Goal: Navigation & Orientation: Find specific page/section

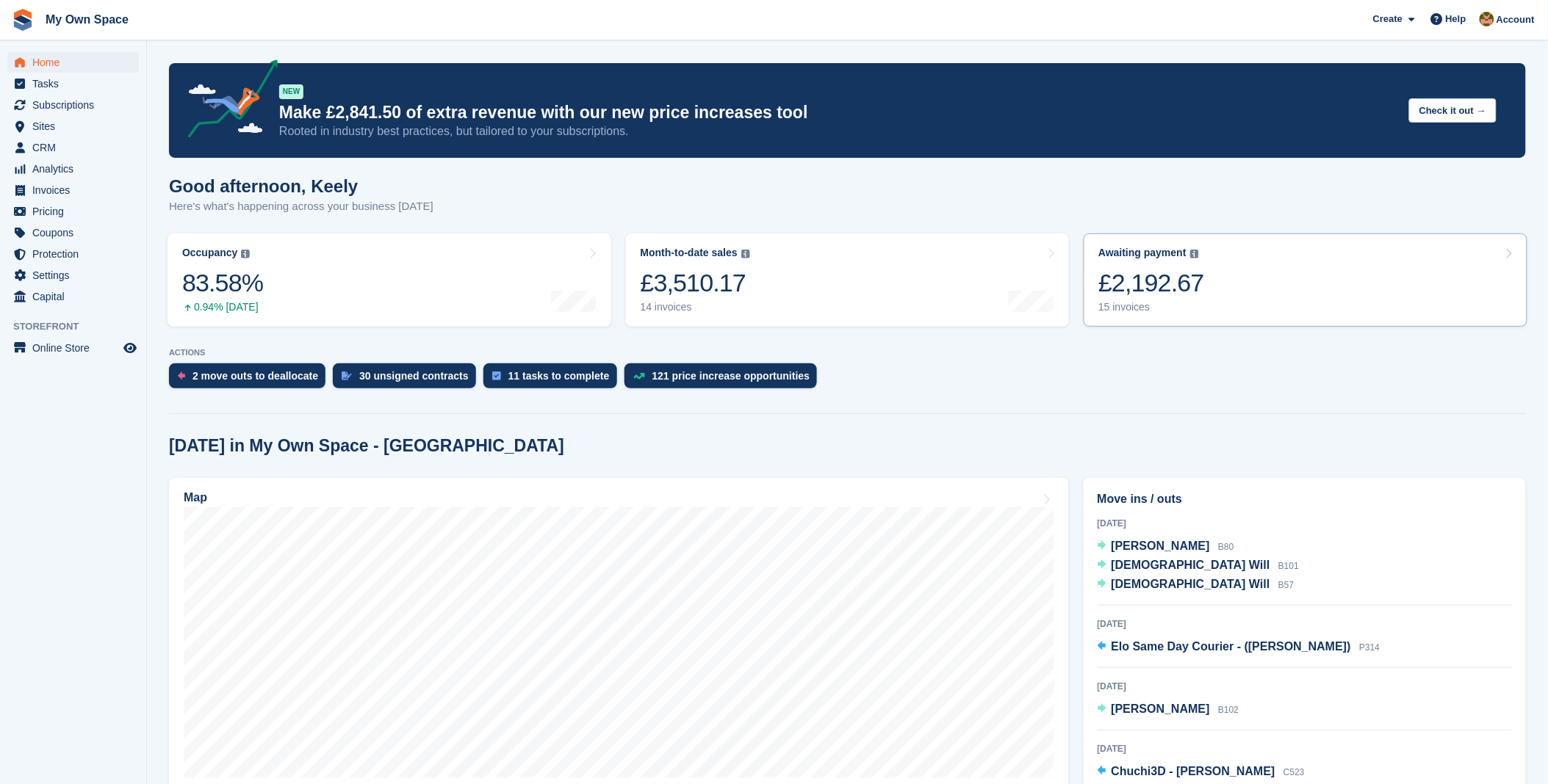
click at [1158, 274] on div "£2,192.67" at bounding box center [1151, 283] width 106 height 30
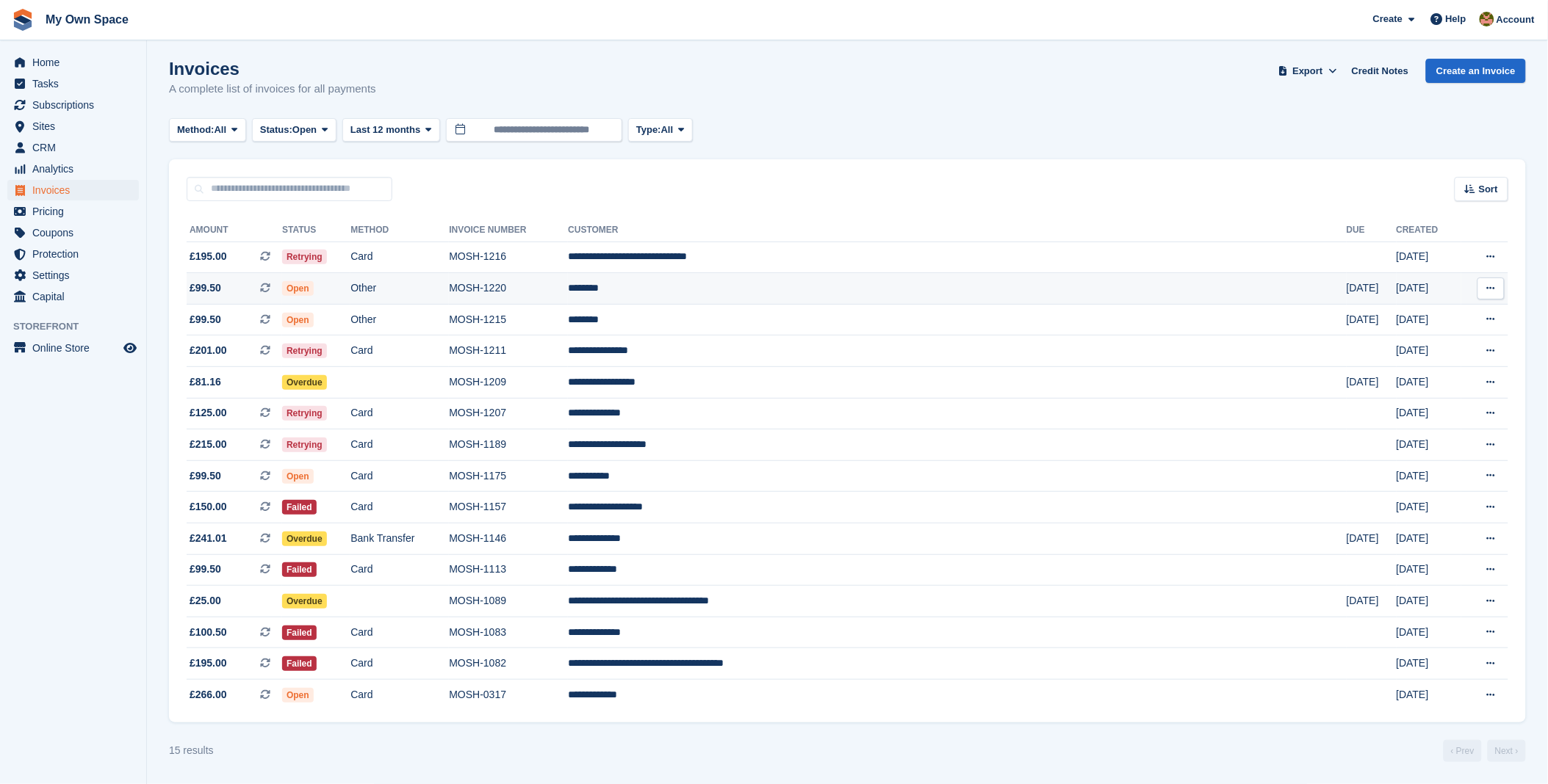
scroll to position [6, 0]
click at [54, 60] on span "Home" at bounding box center [77, 63] width 89 height 21
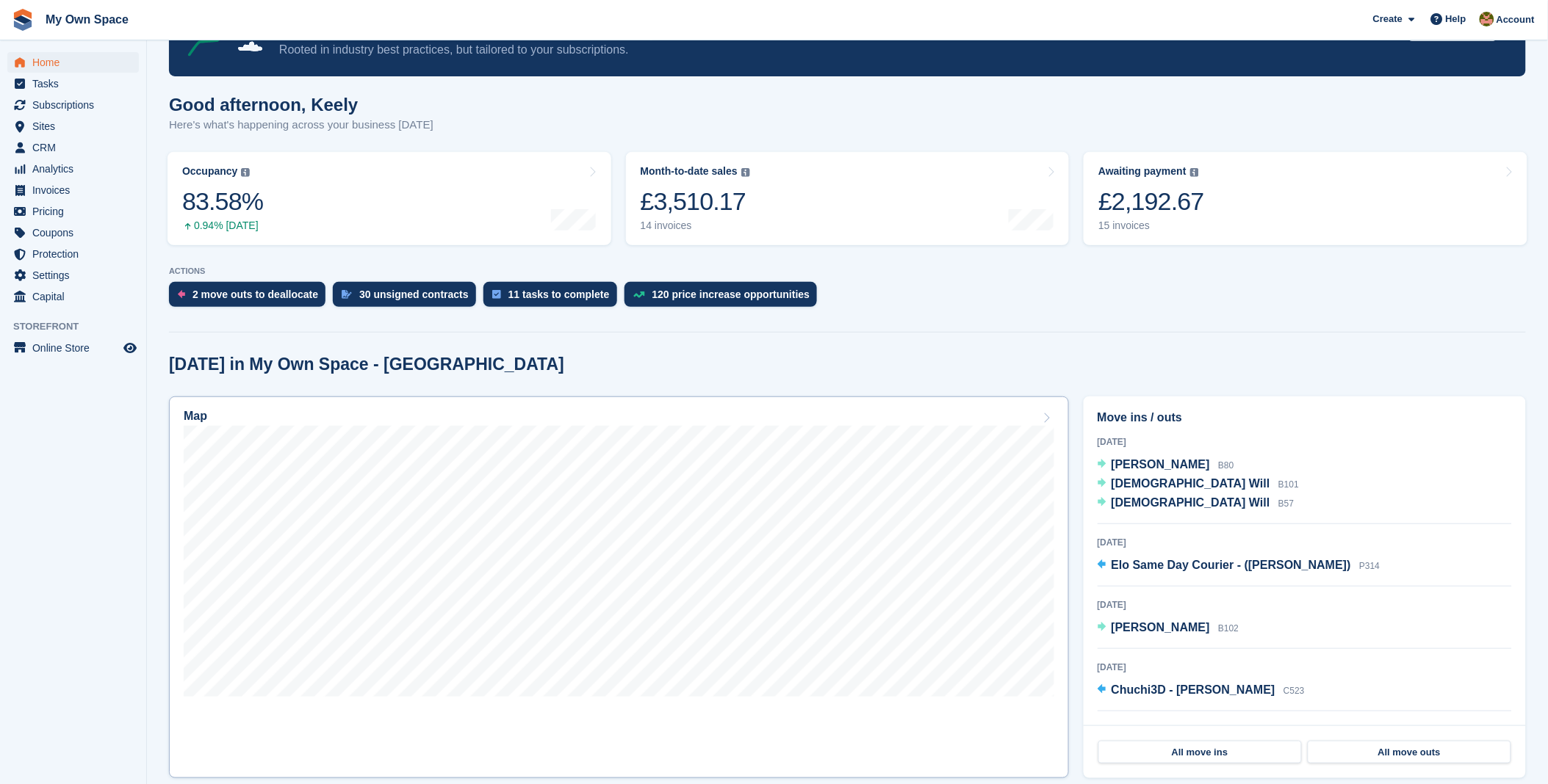
scroll to position [245, 0]
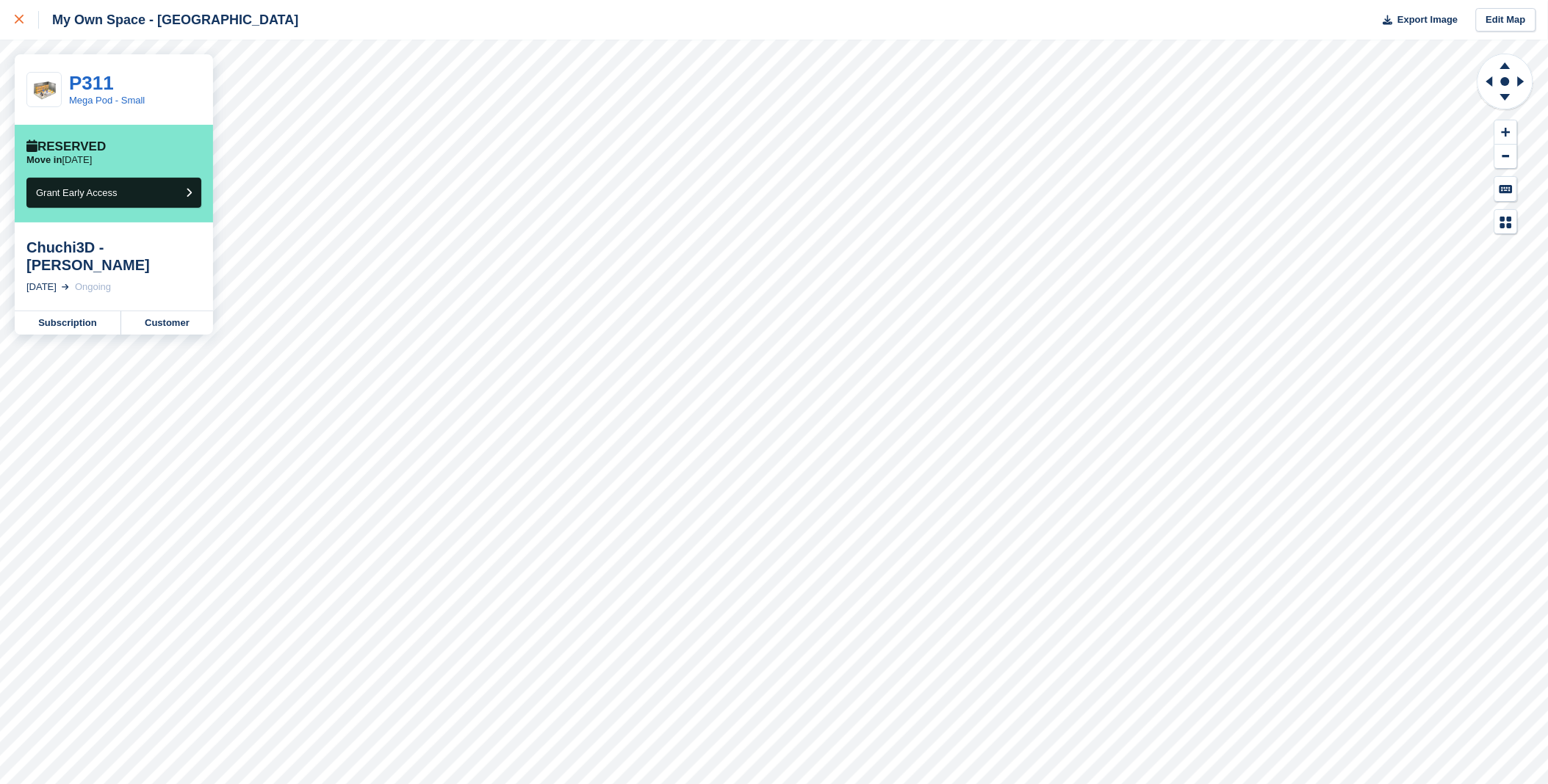
click at [18, 19] on icon at bounding box center [19, 19] width 9 height 9
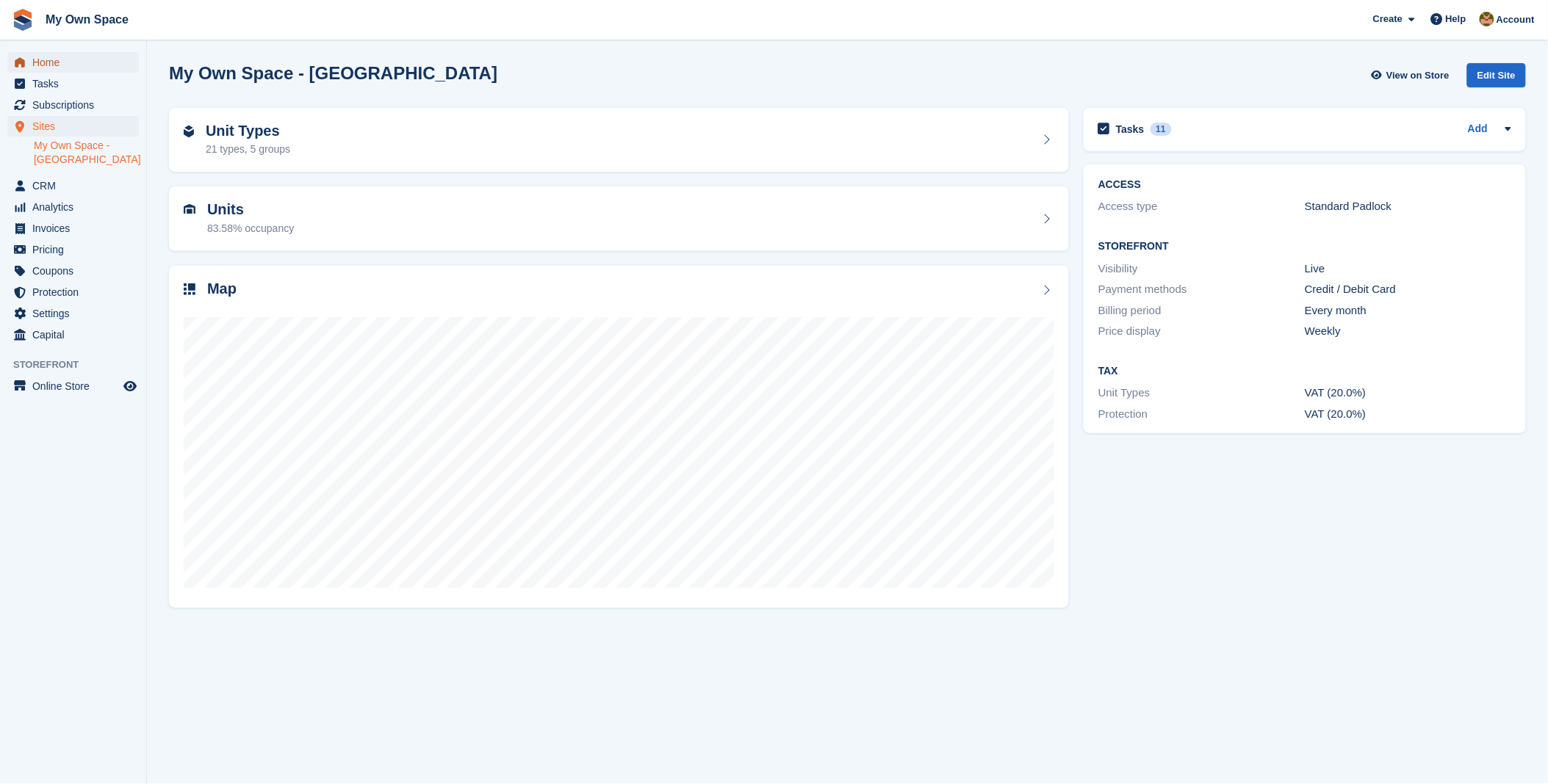
click at [76, 60] on span "Home" at bounding box center [77, 63] width 89 height 21
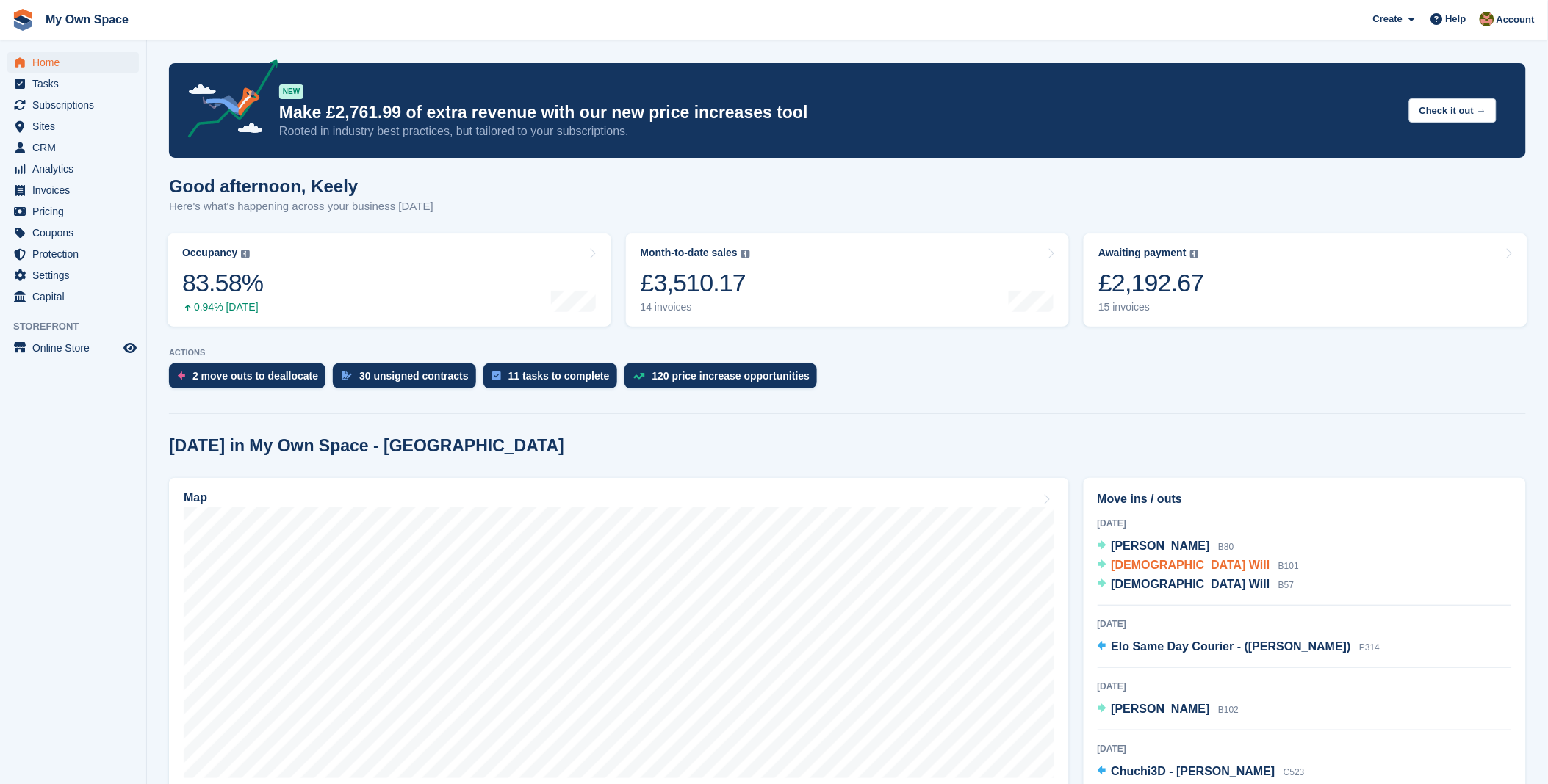
click at [1121, 560] on span "God Will" at bounding box center [1191, 565] width 159 height 13
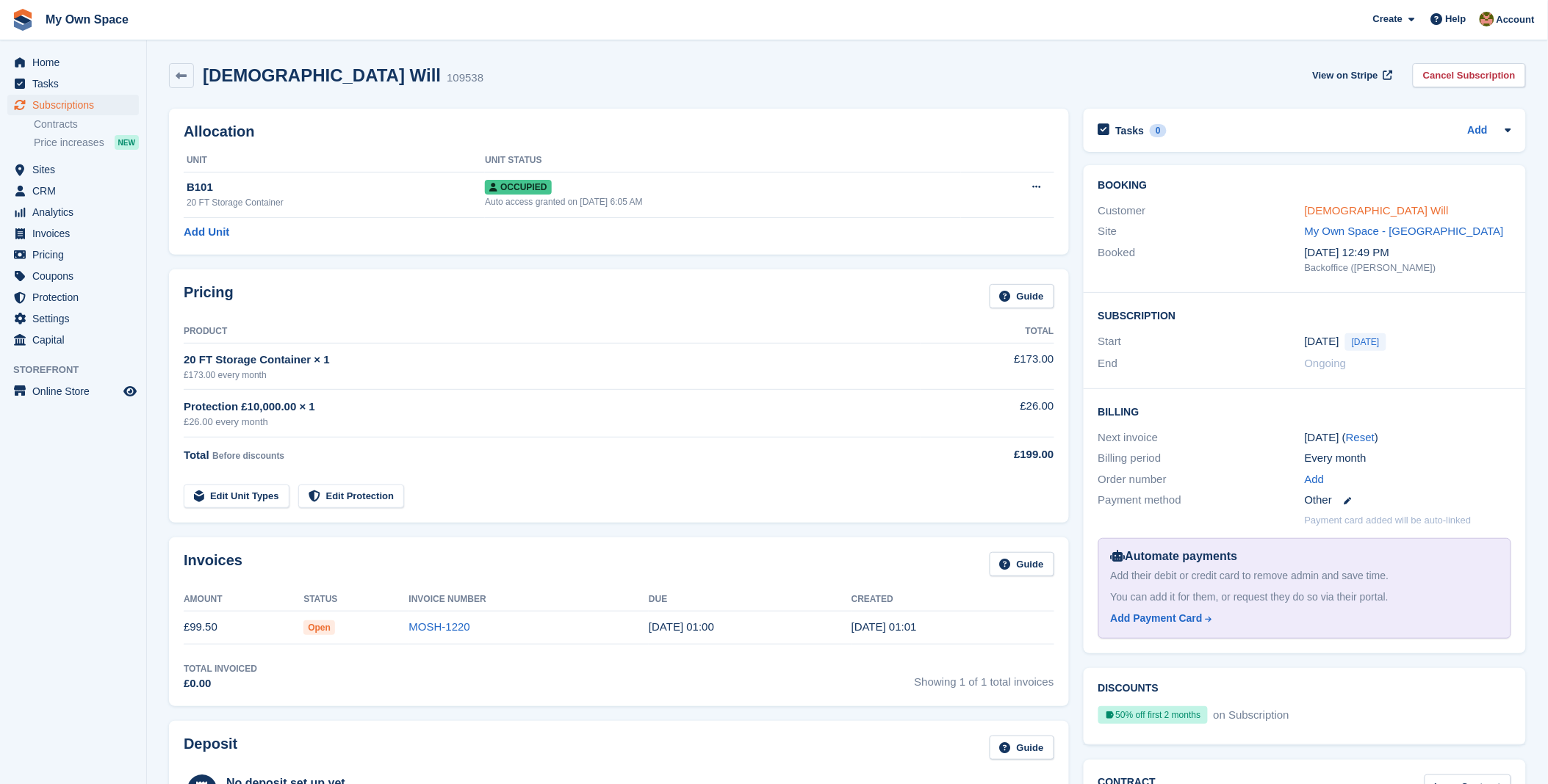
click at [1341, 211] on link "[DEMOGRAPHIC_DATA] Will" at bounding box center [1376, 211] width 144 height 13
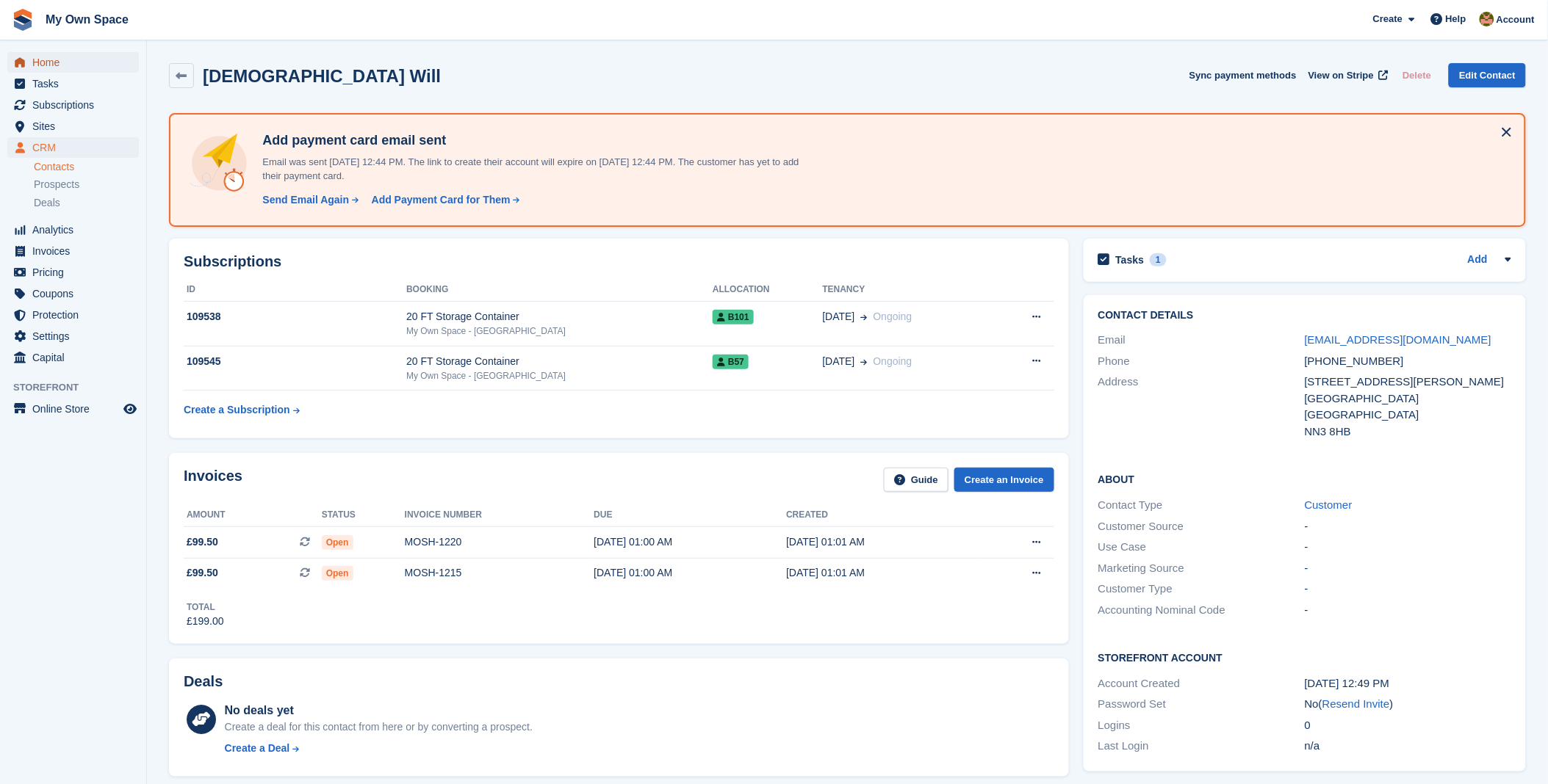
click at [55, 63] on span "Home" at bounding box center [77, 63] width 89 height 21
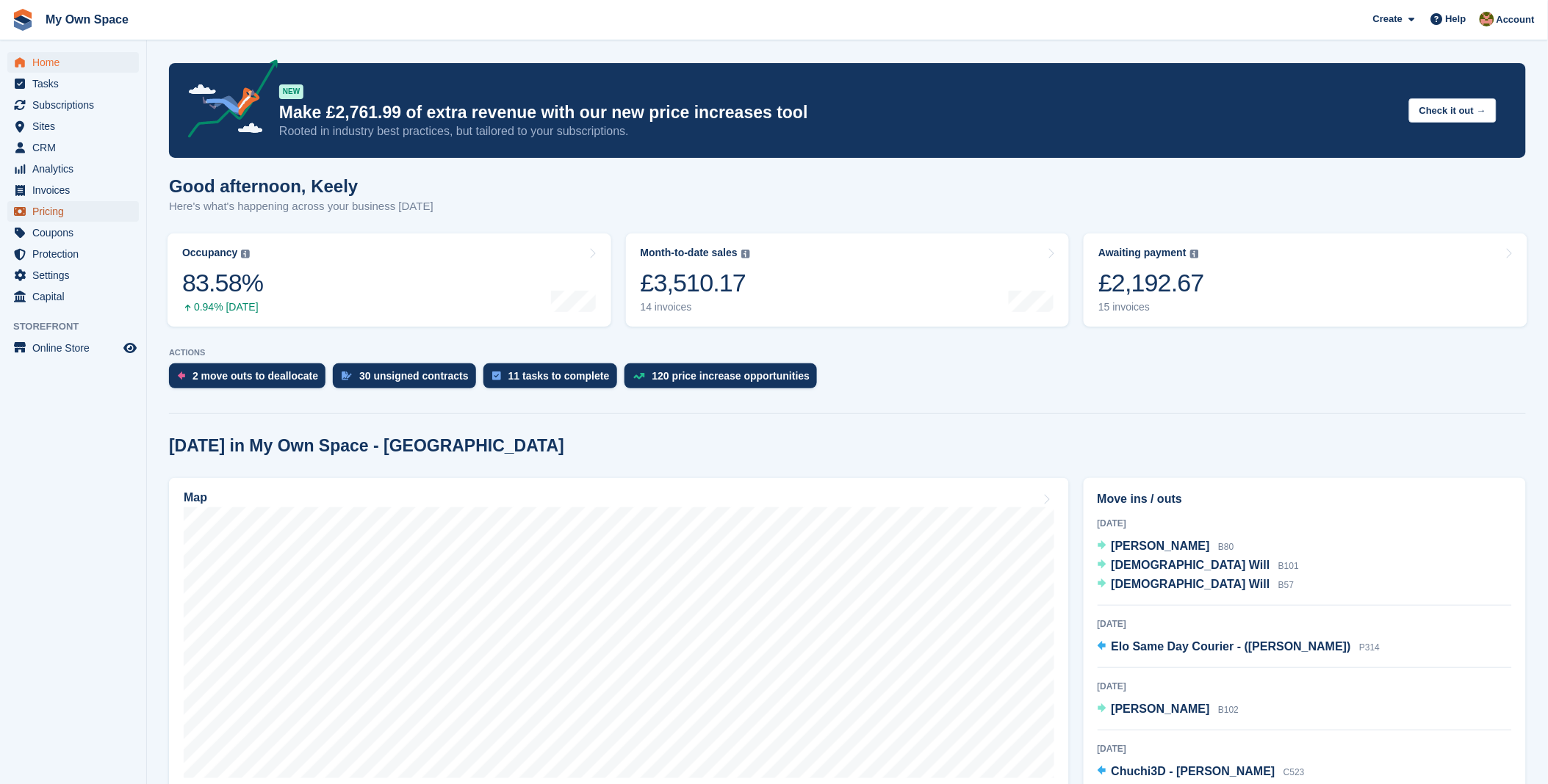
click at [52, 210] on span "Pricing" at bounding box center [77, 211] width 89 height 21
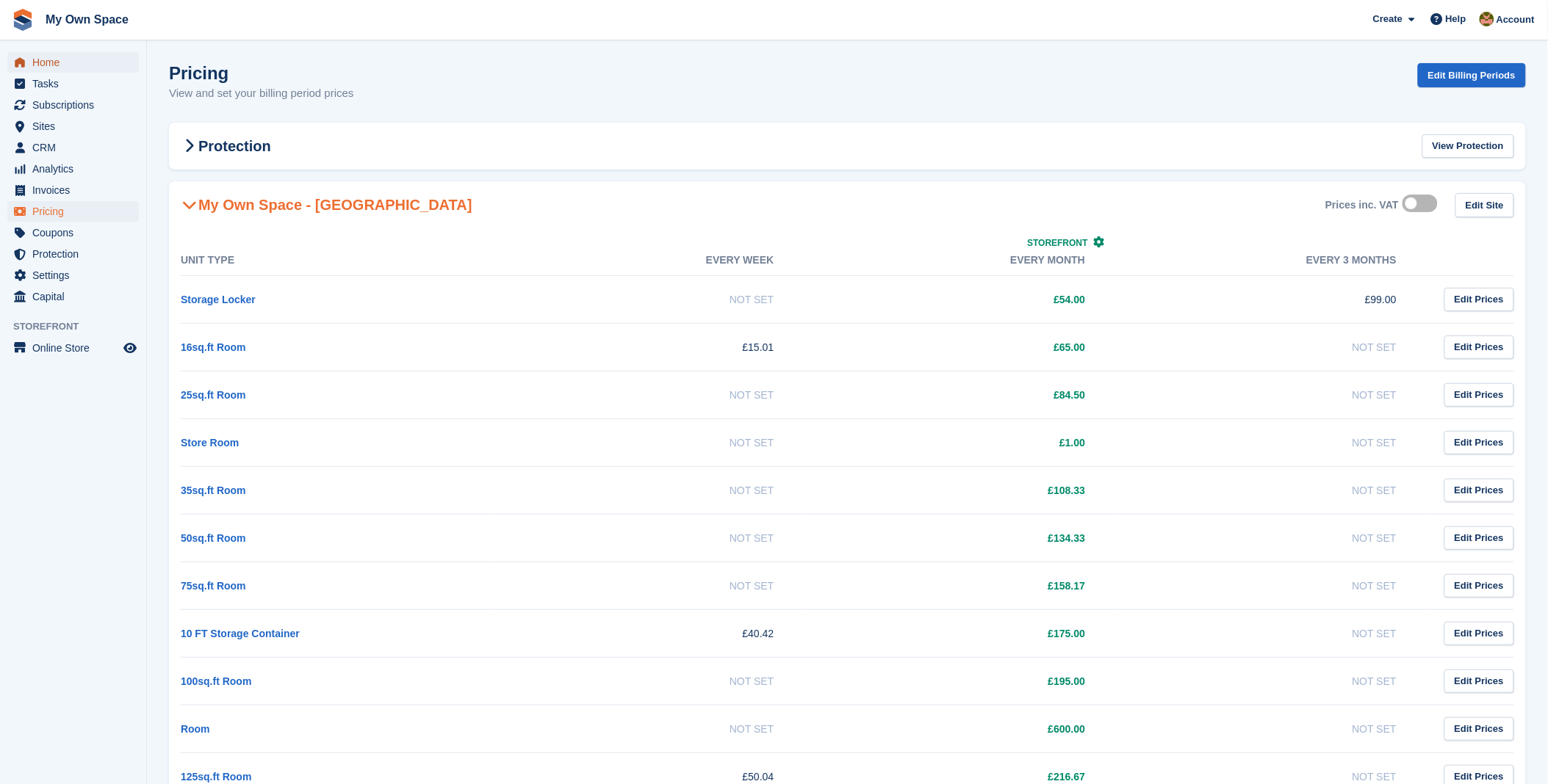
click at [44, 62] on span "Home" at bounding box center [77, 63] width 89 height 21
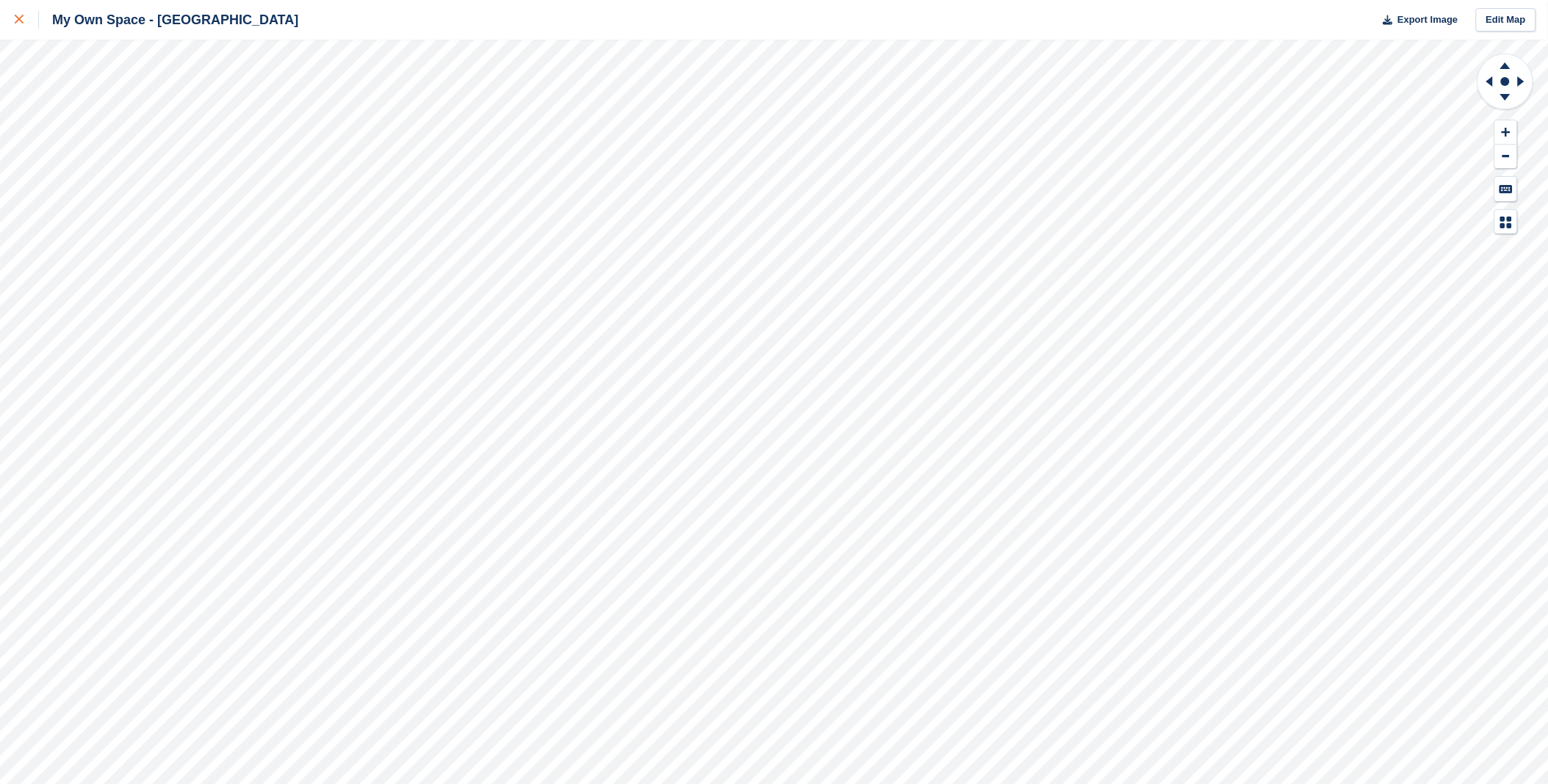
click at [22, 24] on div at bounding box center [27, 20] width 24 height 18
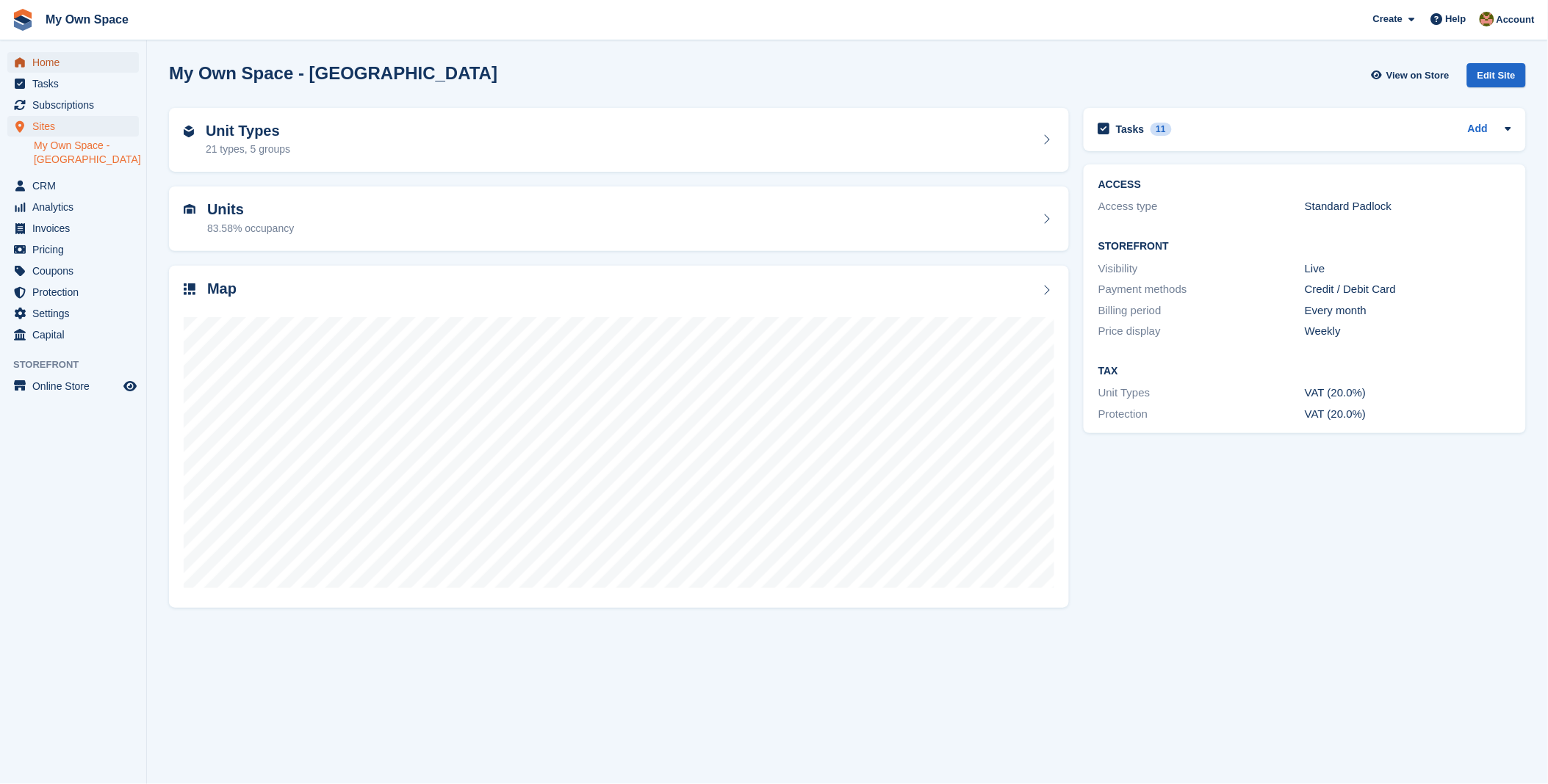
click at [63, 66] on span "Home" at bounding box center [77, 63] width 89 height 21
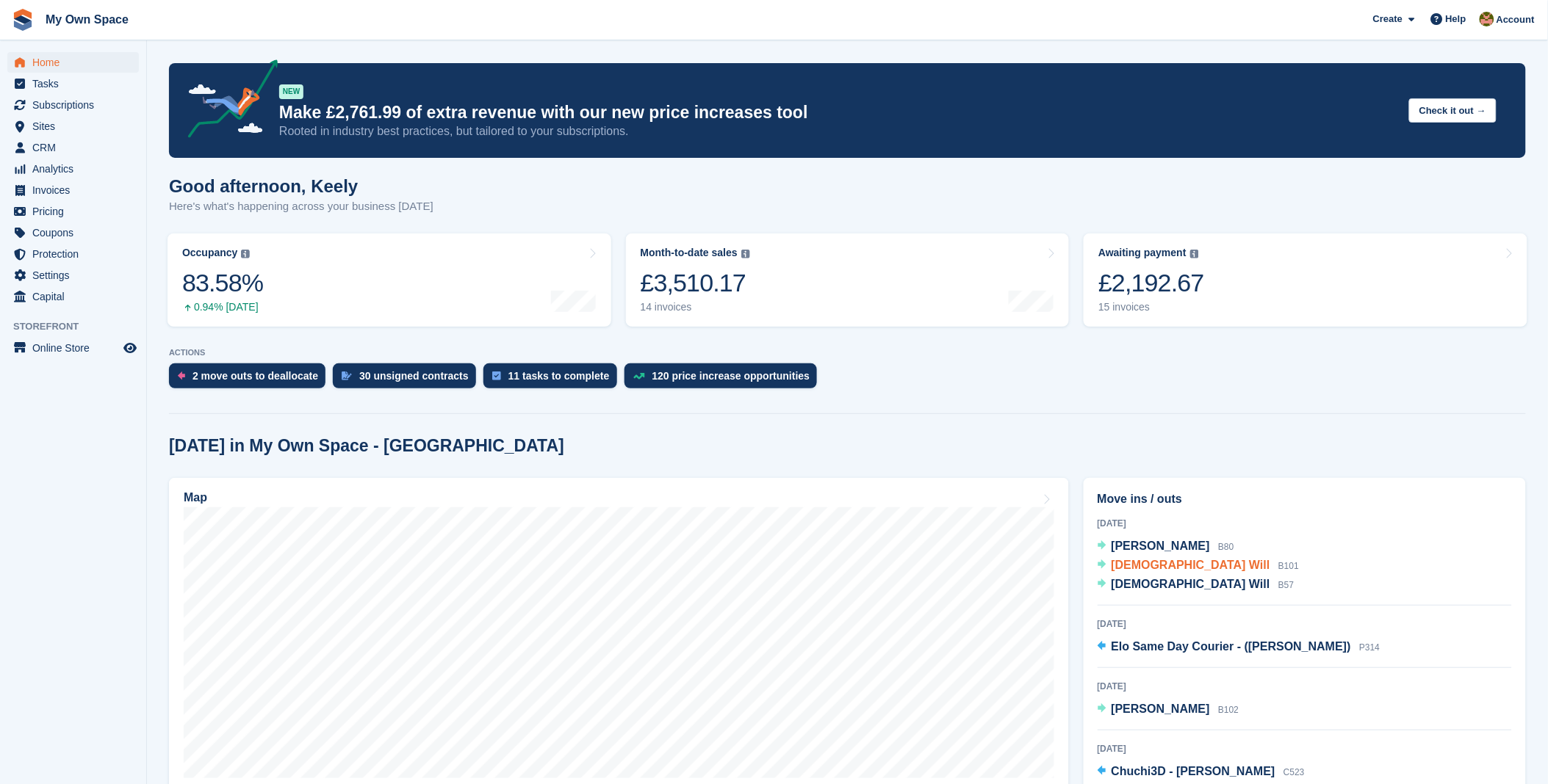
click at [1132, 567] on span "[DEMOGRAPHIC_DATA] Will" at bounding box center [1191, 565] width 159 height 13
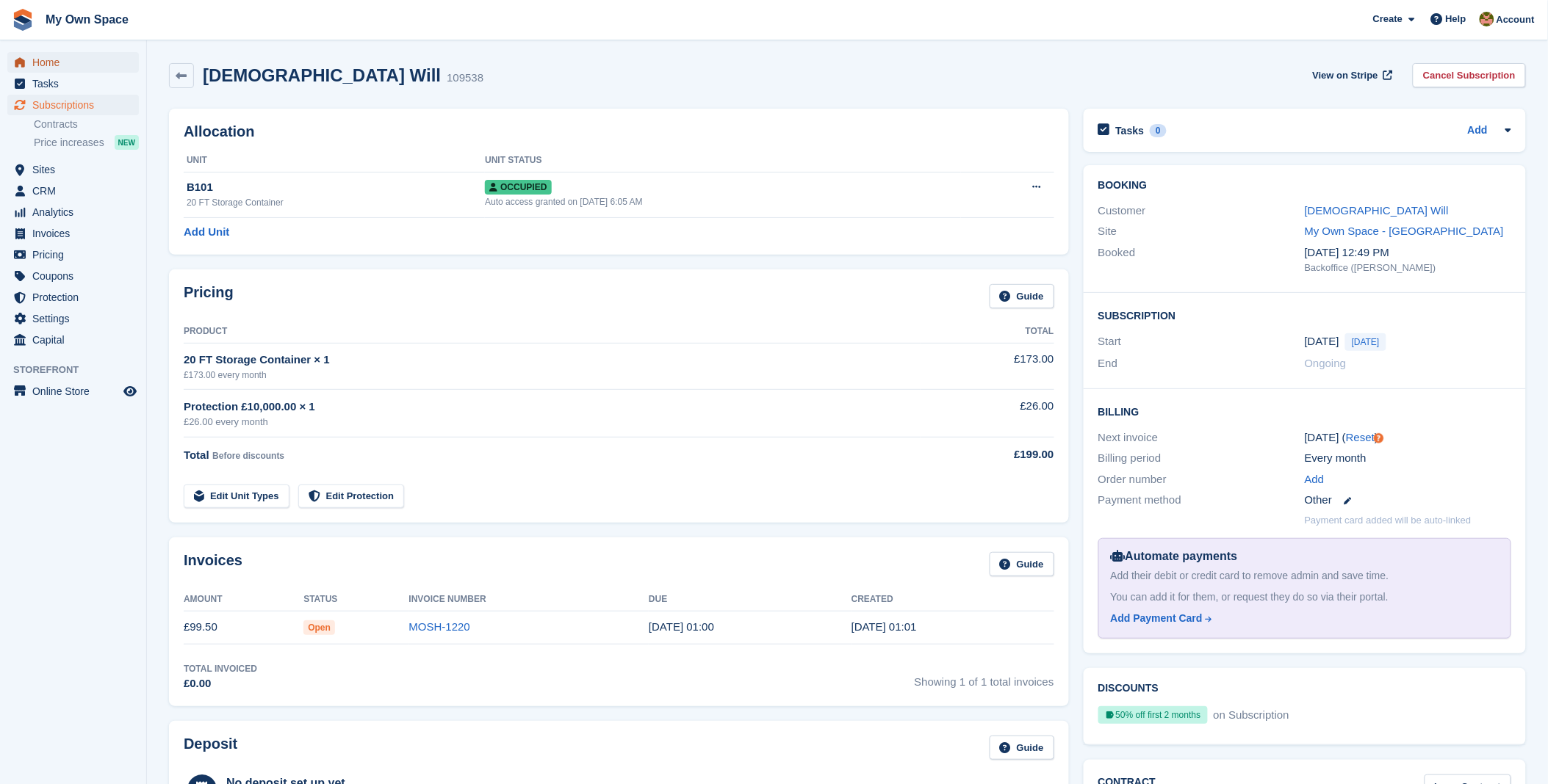
click at [62, 67] on span "Home" at bounding box center [77, 63] width 89 height 21
